Goal: Task Accomplishment & Management: Use online tool/utility

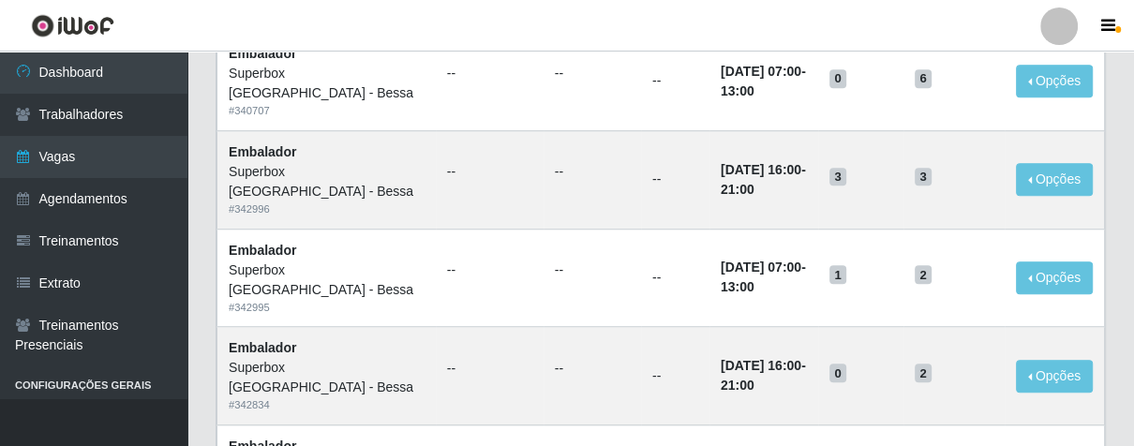
scroll to position [937, 0]
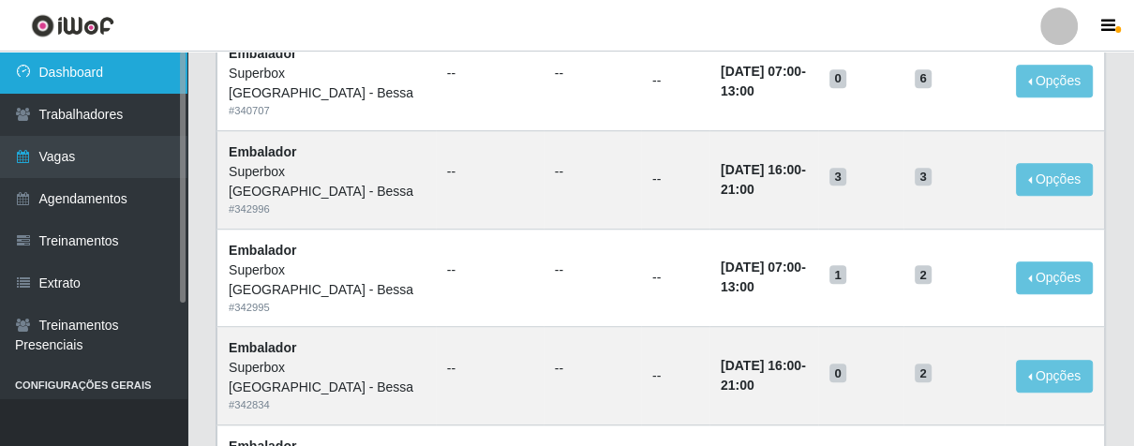
click at [97, 75] on link "Dashboard" at bounding box center [93, 73] width 187 height 42
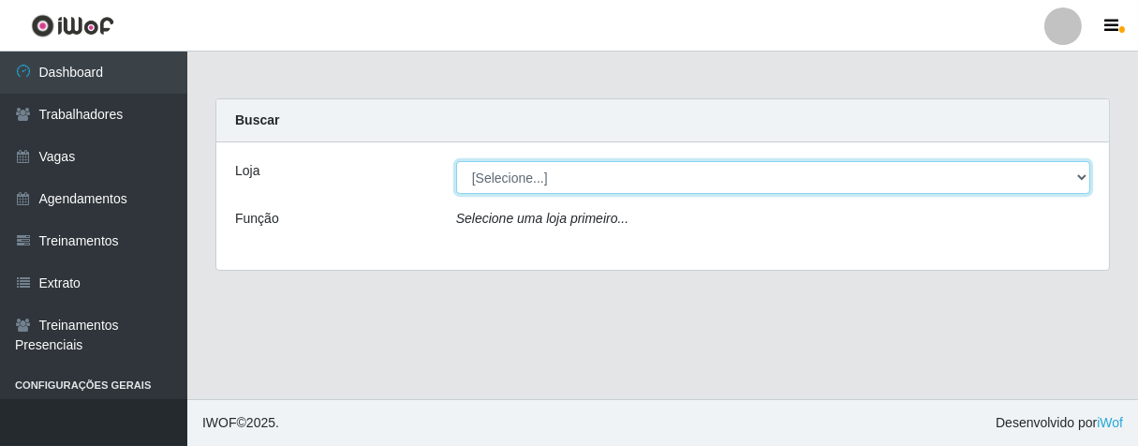
drag, startPoint x: 1083, startPoint y: 178, endPoint x: 1057, endPoint y: 179, distance: 26.3
click at [1081, 178] on select "[Selecione...] Superbox [GEOGRAPHIC_DATA] - Bessa" at bounding box center [773, 177] width 634 height 33
select select "206"
click at [456, 161] on select "[Selecione...] Superbox [GEOGRAPHIC_DATA] - Bessa" at bounding box center [773, 177] width 634 height 33
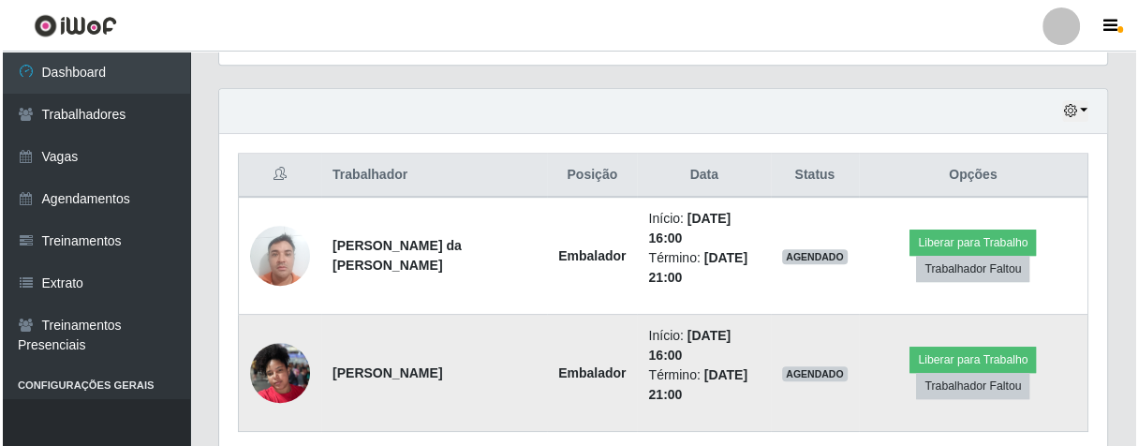
scroll to position [697, 0]
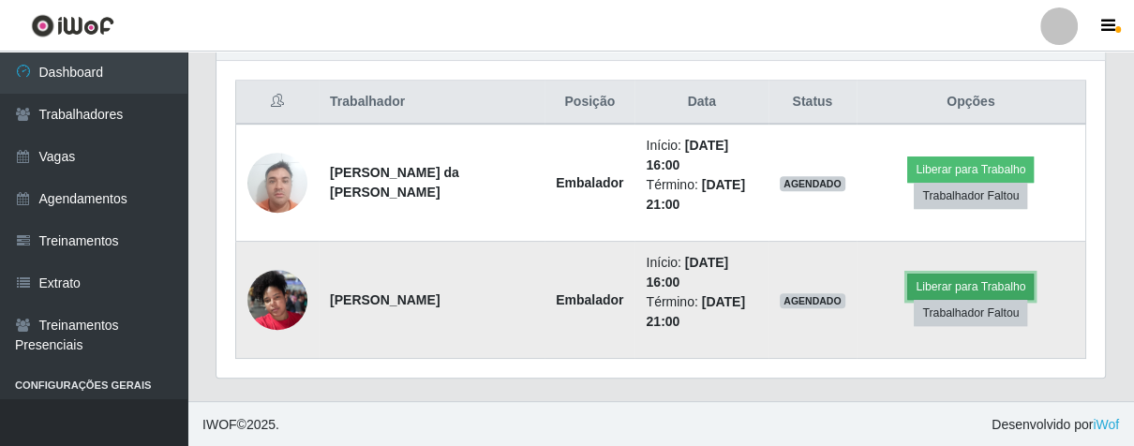
click at [933, 276] on button "Liberar para Trabalho" at bounding box center [970, 287] width 126 height 26
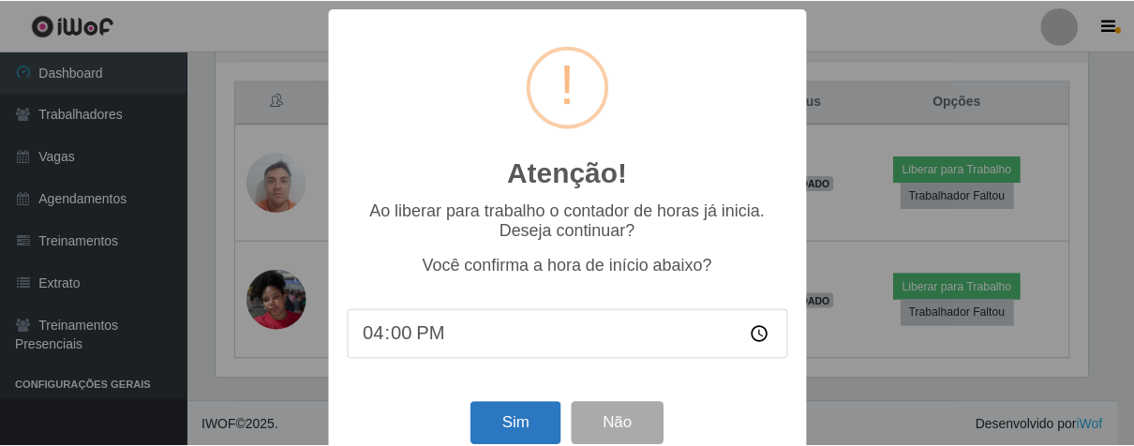
scroll to position [41, 0]
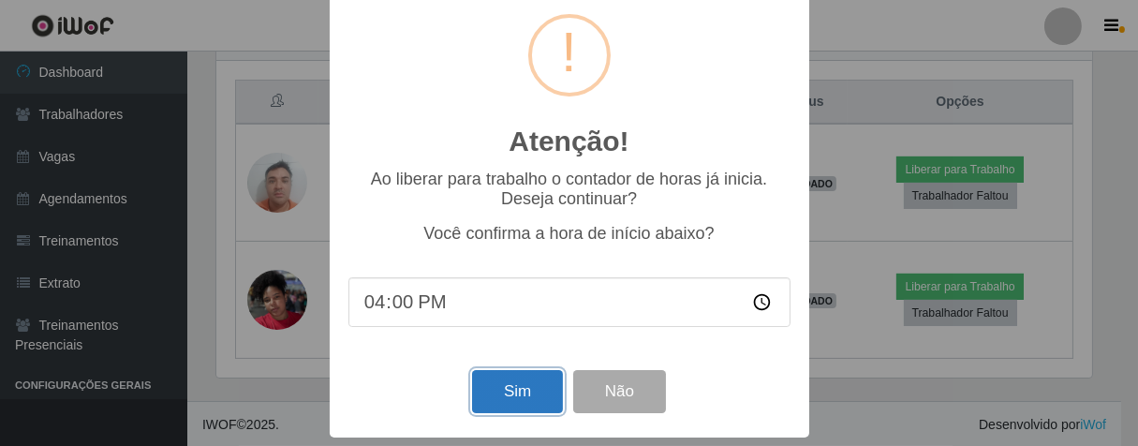
click at [513, 394] on button "Sim" at bounding box center [517, 392] width 91 height 44
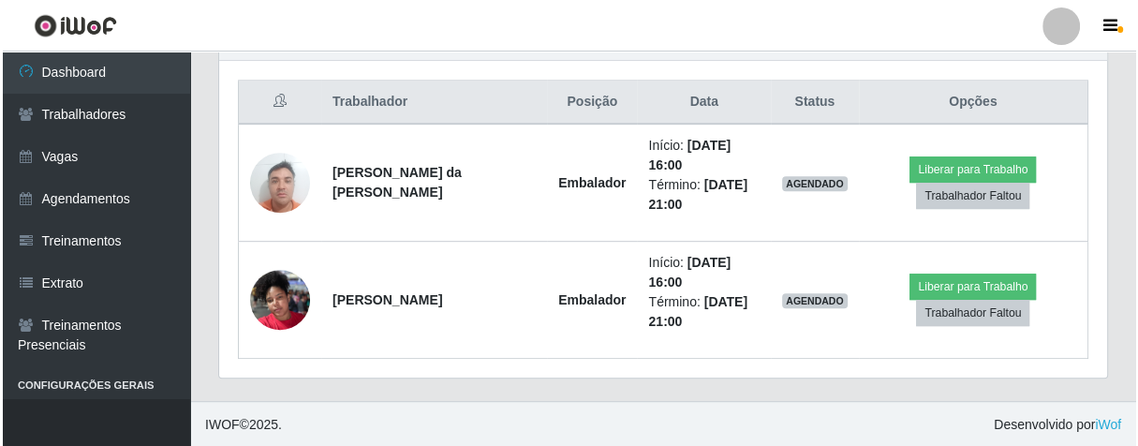
scroll to position [388, 877]
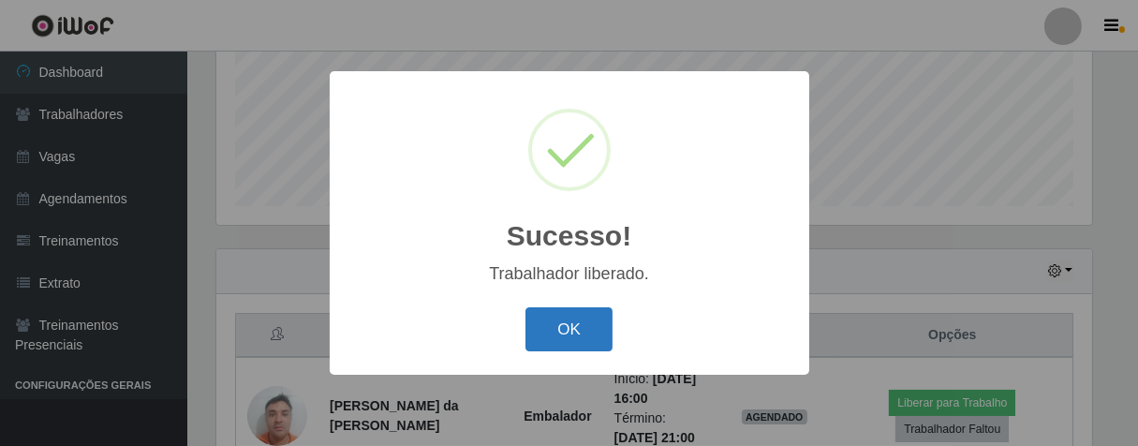
click at [556, 332] on button "OK" at bounding box center [569, 329] width 87 height 44
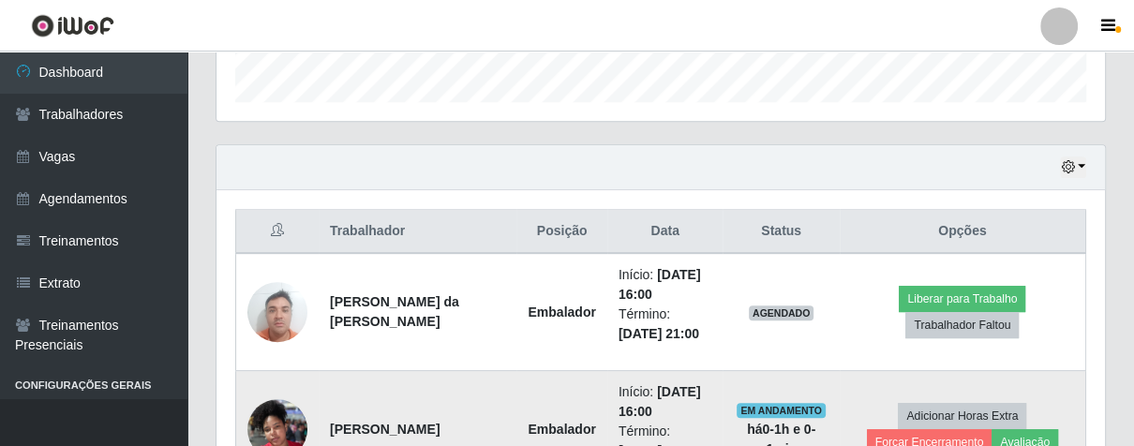
scroll to position [672, 0]
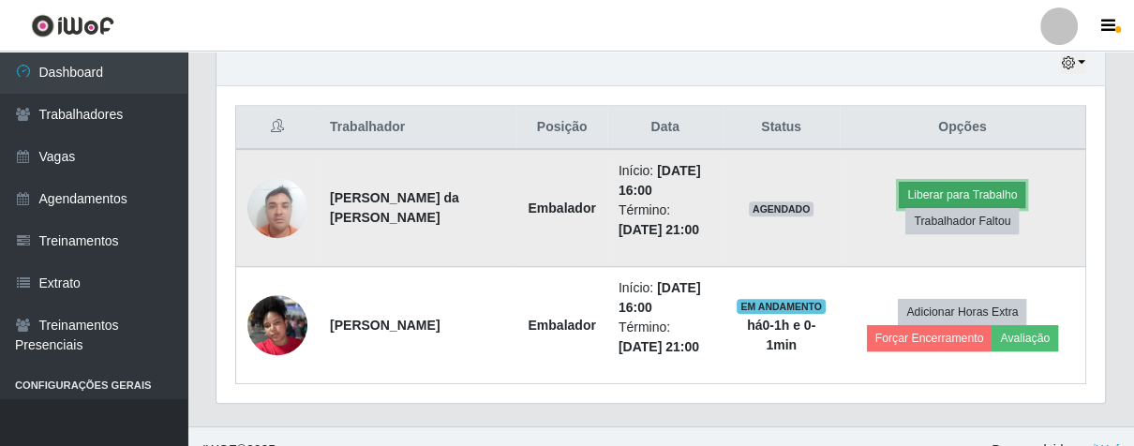
click at [936, 188] on button "Liberar para Trabalho" at bounding box center [962, 195] width 126 height 26
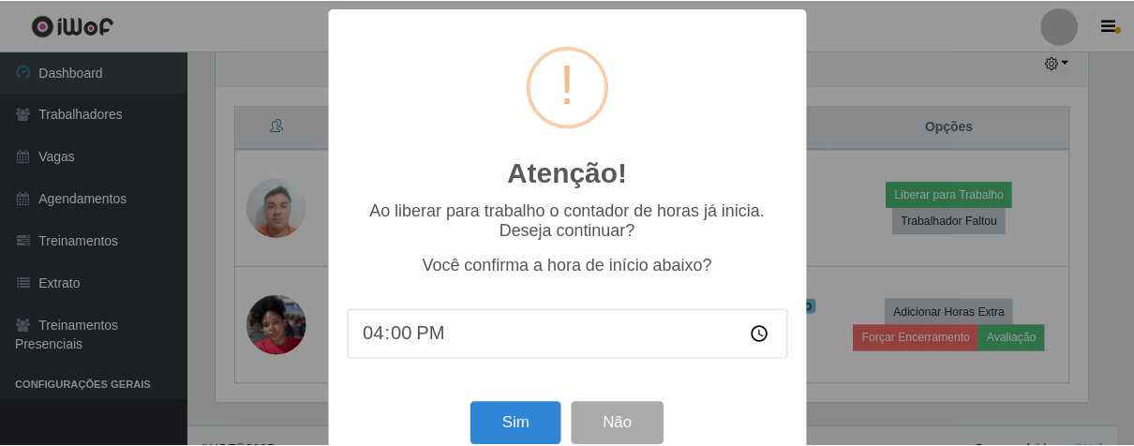
scroll to position [41, 0]
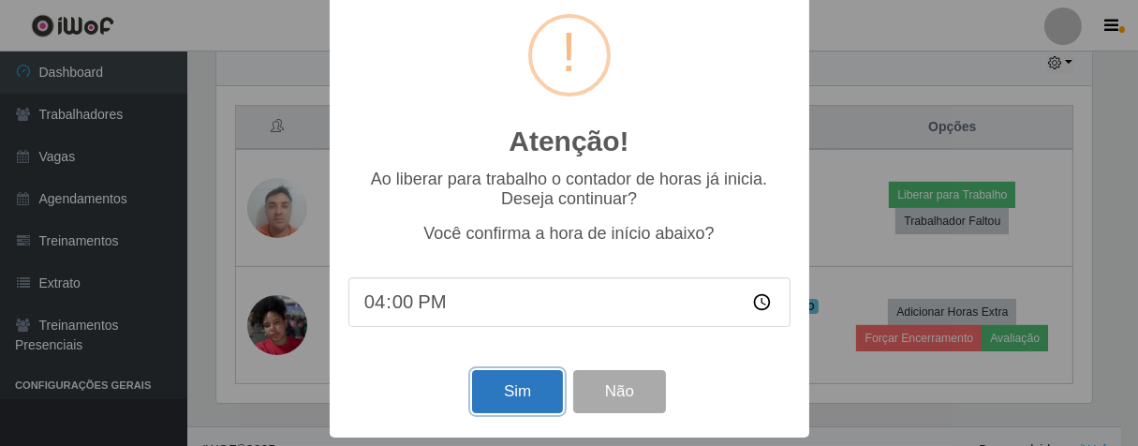
click at [491, 403] on button "Sim" at bounding box center [517, 392] width 91 height 44
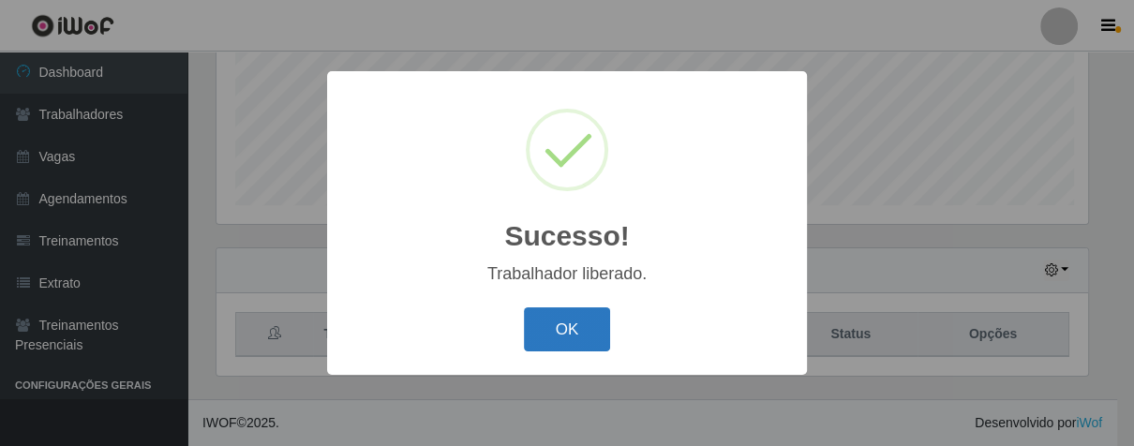
scroll to position [388, 877]
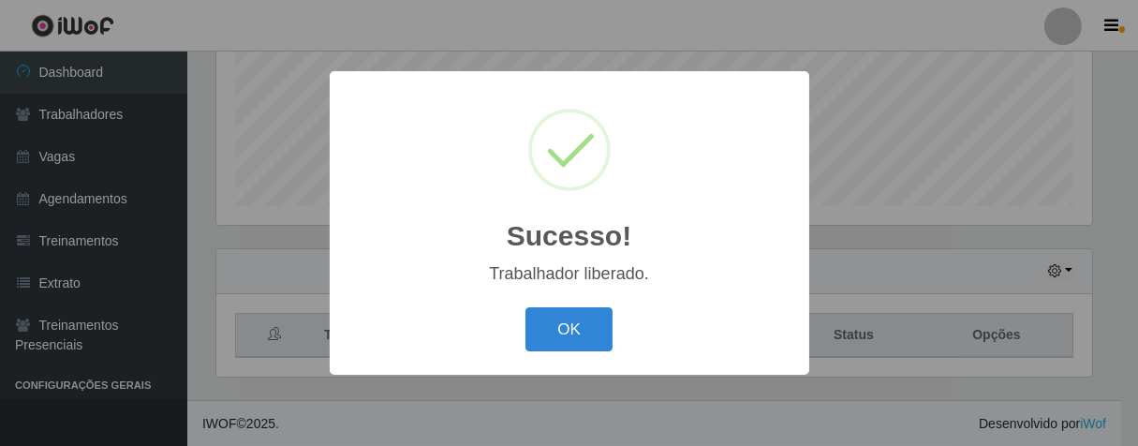
drag, startPoint x: 556, startPoint y: 302, endPoint x: 567, endPoint y: 366, distance: 65.6
click at [559, 334] on div "Sucesso! × Trabalhador liberado. OK Cancel" at bounding box center [570, 223] width 480 height 304
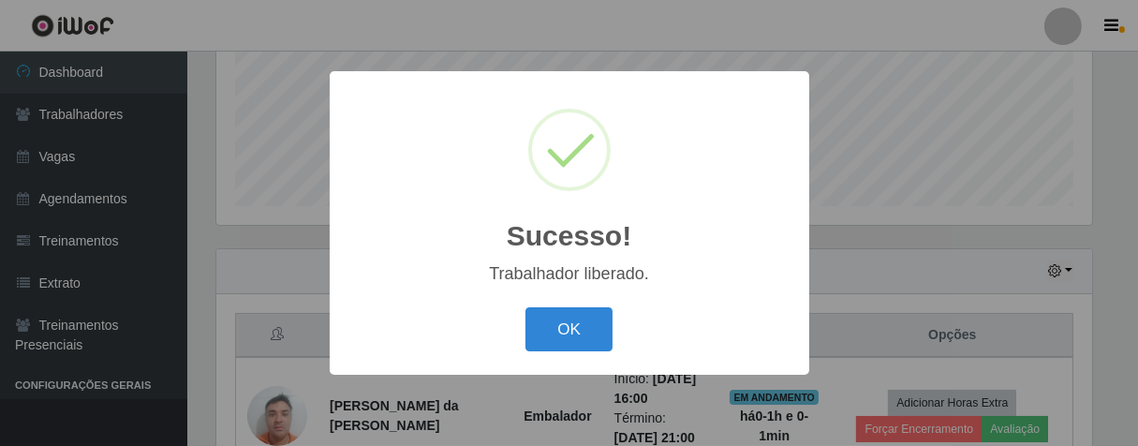
click at [567, 365] on div "Sucesso! × Trabalhador liberado. OK Cancel" at bounding box center [570, 223] width 480 height 304
click at [573, 340] on button "OK" at bounding box center [569, 329] width 87 height 44
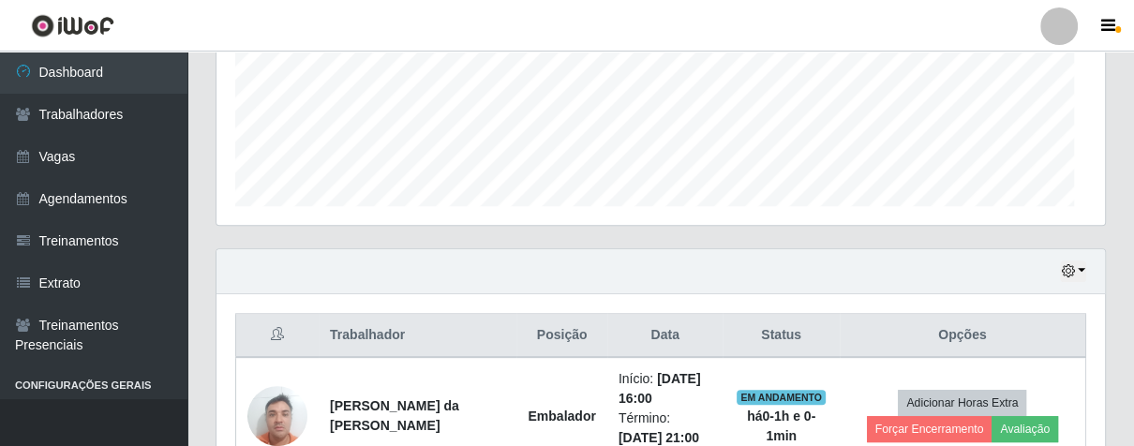
scroll to position [388, 887]
